Goal: Navigation & Orientation: Find specific page/section

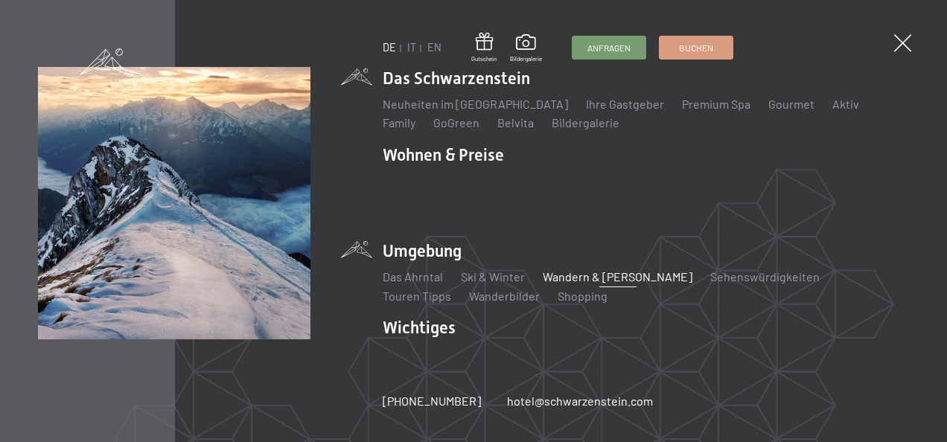
click at [579, 270] on link "Wandern & [PERSON_NAME]" at bounding box center [618, 277] width 150 height 14
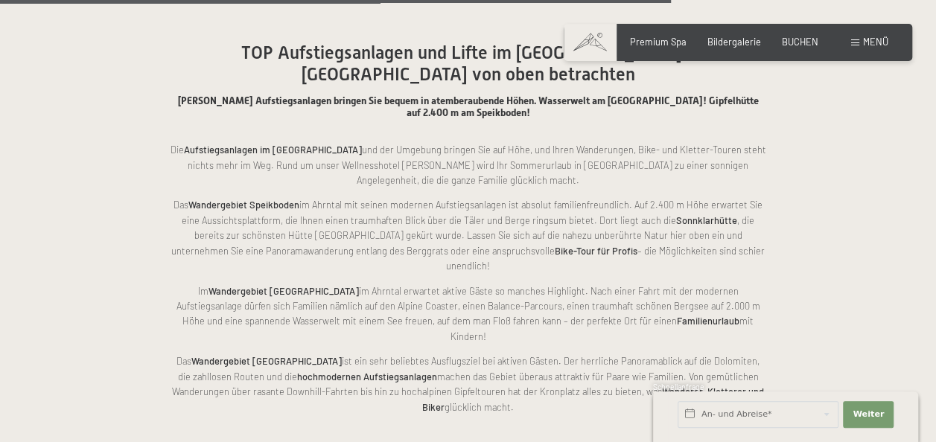
scroll to position [4530, 0]
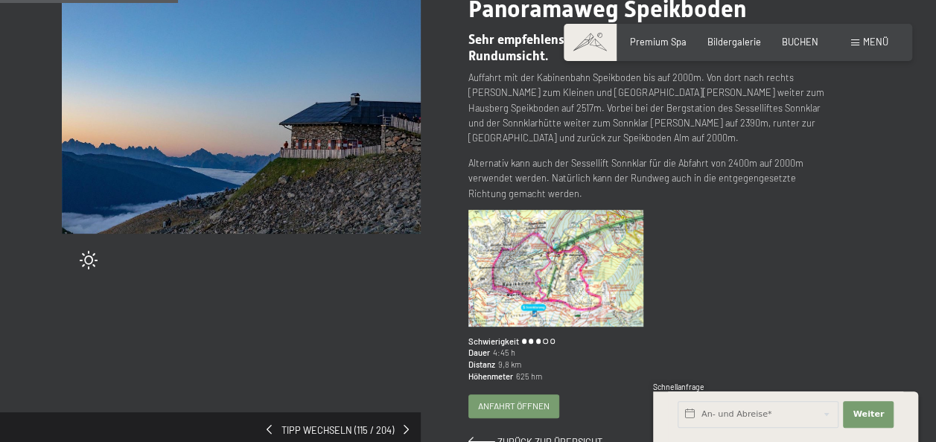
scroll to position [198, 0]
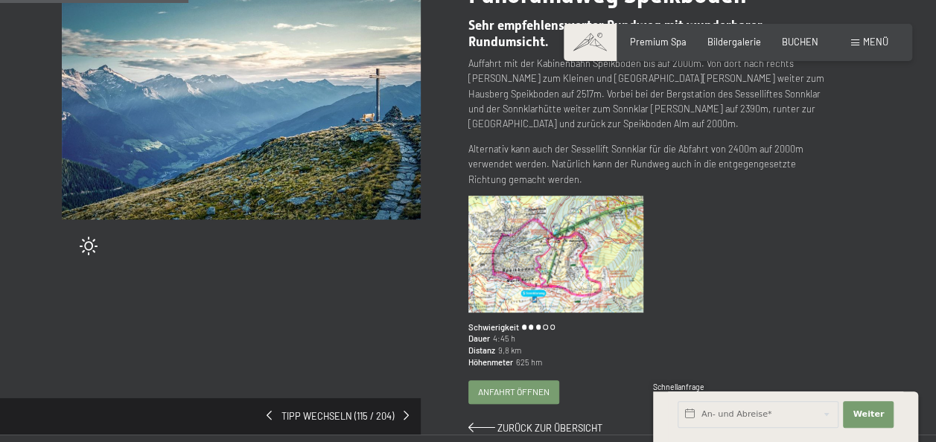
click at [560, 232] on img at bounding box center [556, 254] width 175 height 117
